Goal: Information Seeking & Learning: Learn about a topic

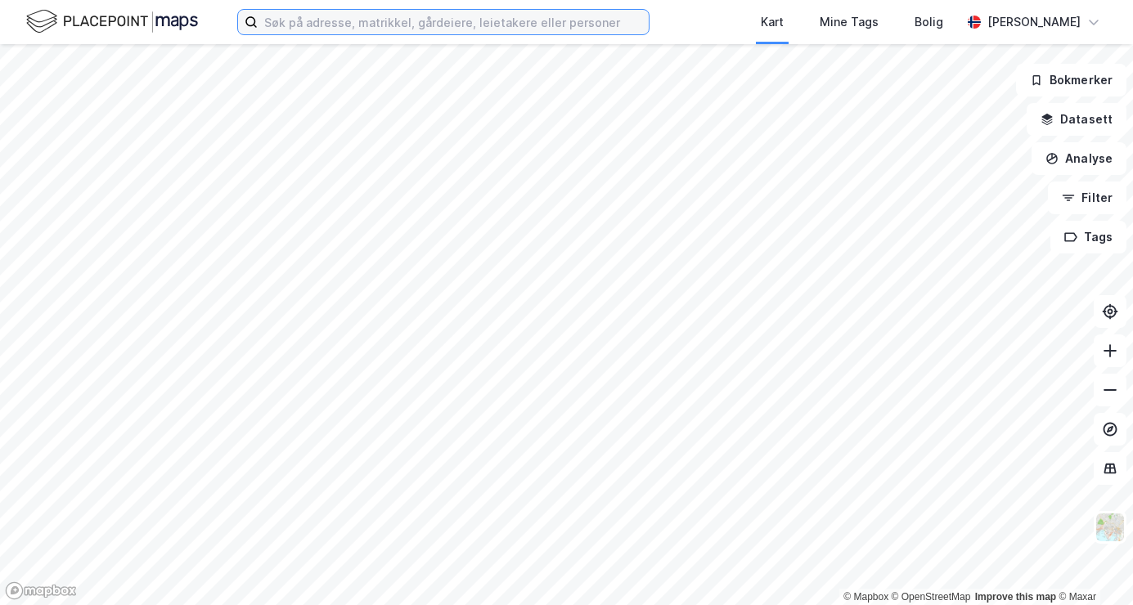
click at [301, 23] on input at bounding box center [453, 22] width 391 height 25
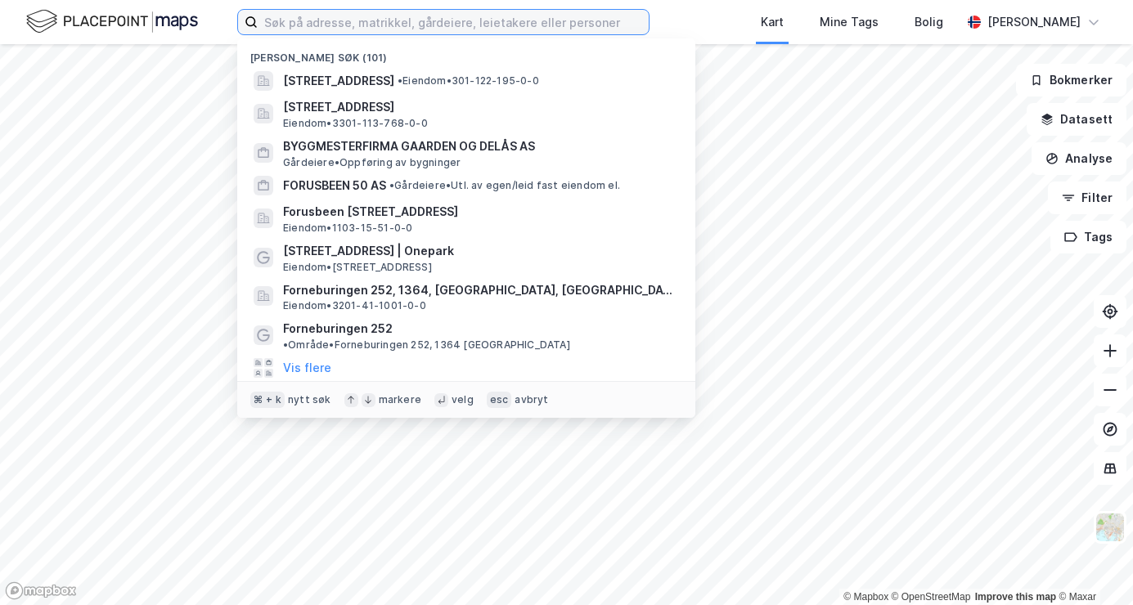
paste input "R Andelseier AS"
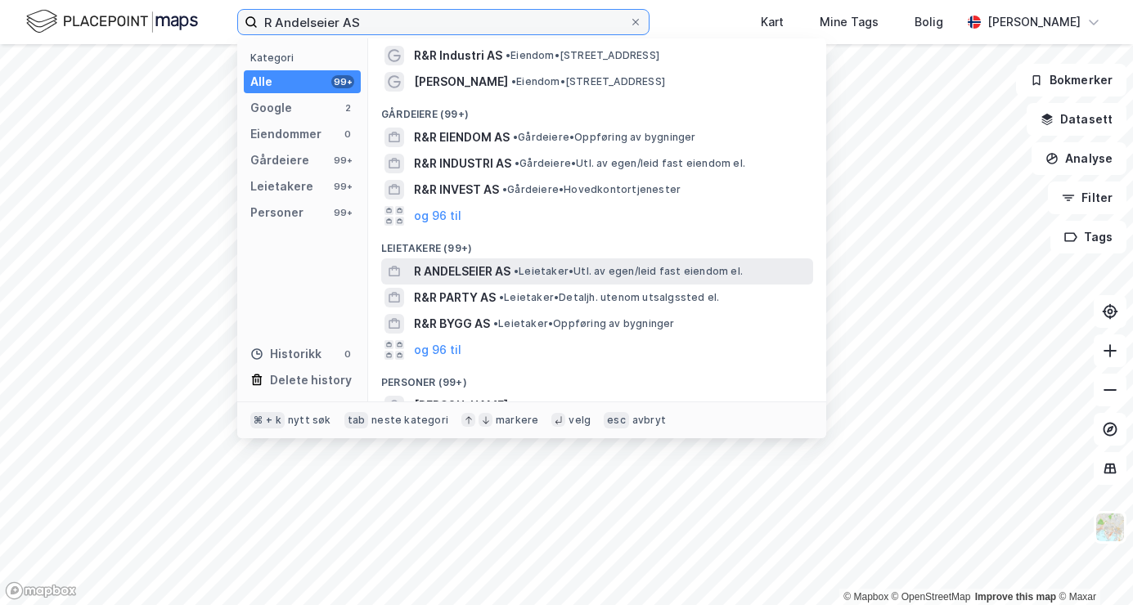
scroll to position [29, 0]
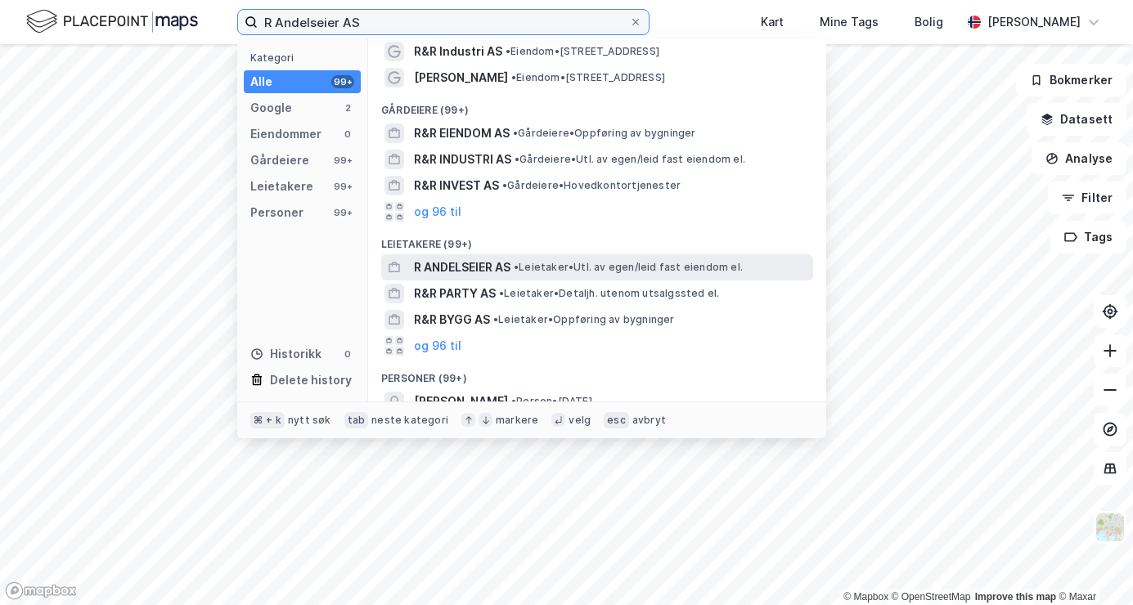
type input "R Andelseier AS"
click at [456, 267] on span "R ANDELSEIER AS" at bounding box center [462, 268] width 96 height 20
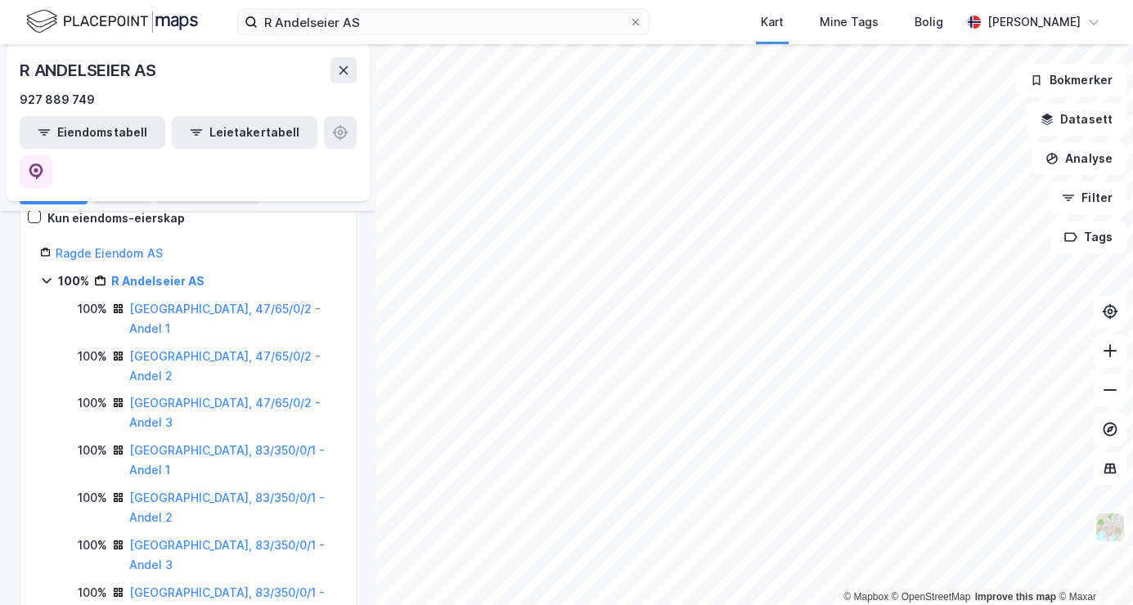
scroll to position [165, 0]
click at [204, 301] on link "[GEOGRAPHIC_DATA], 47/65/0/2 - Andel 1" at bounding box center [224, 318] width 191 height 34
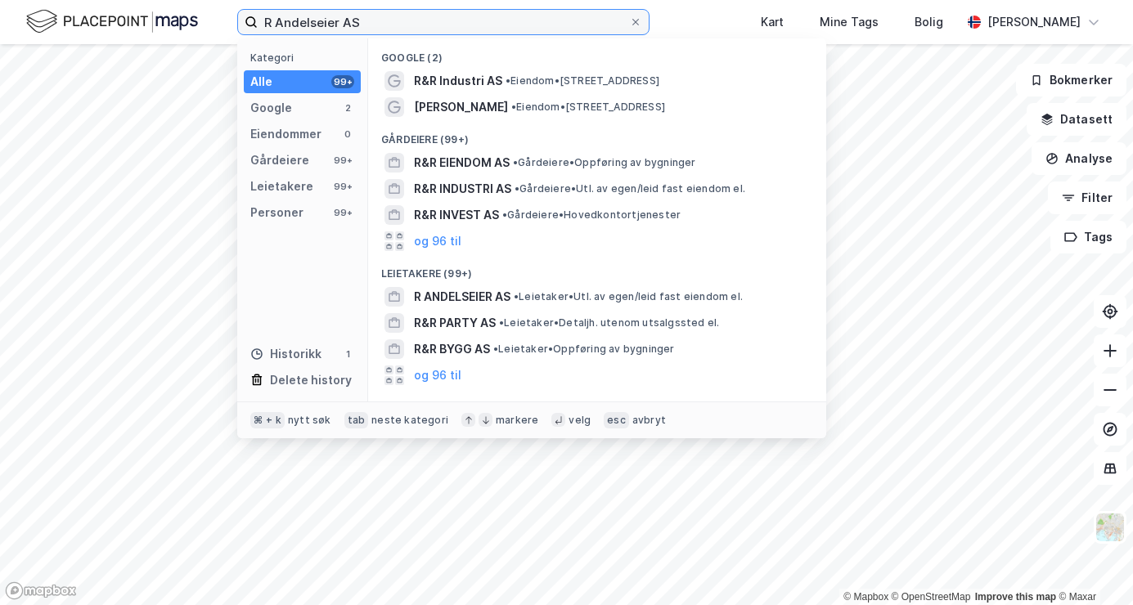
click at [384, 26] on input "R Andelseier AS" at bounding box center [443, 22] width 371 height 25
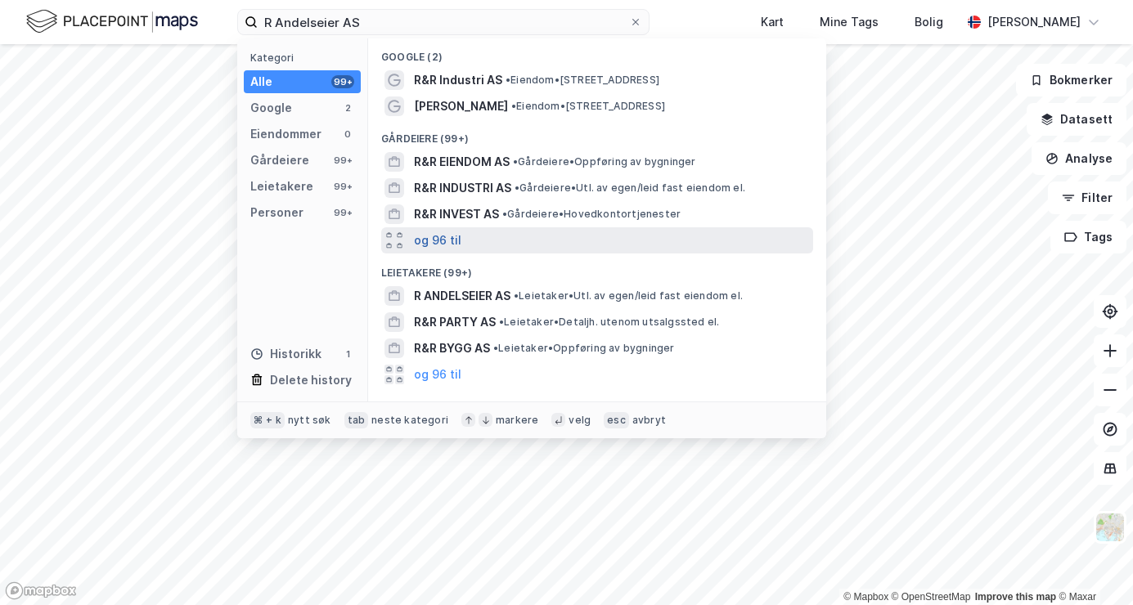
click at [436, 236] on button "og 96 til" at bounding box center [437, 241] width 47 height 20
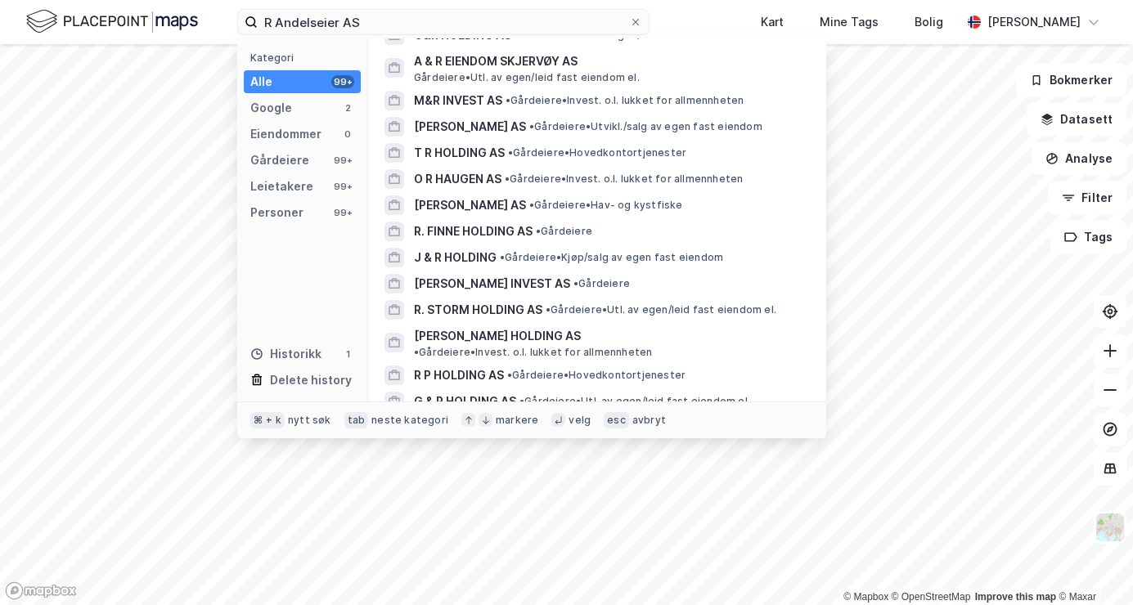
scroll to position [1434, 0]
